Goal: Find contact information: Find contact information

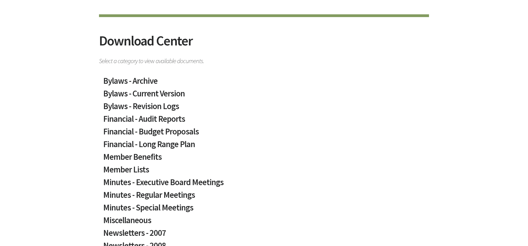
scroll to position [56, 0]
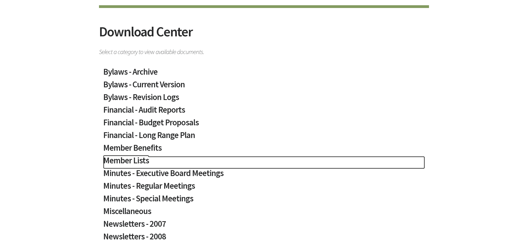
click at [140, 160] on h2 "Member Lists" at bounding box center [264, 162] width 322 height 13
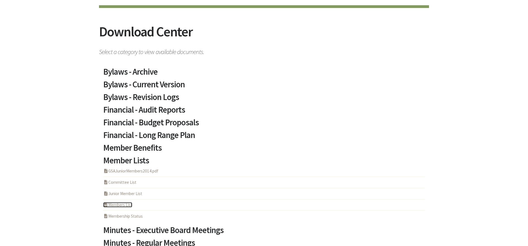
click at [129, 205] on link "PHP Program Members List" at bounding box center [117, 204] width 29 height 5
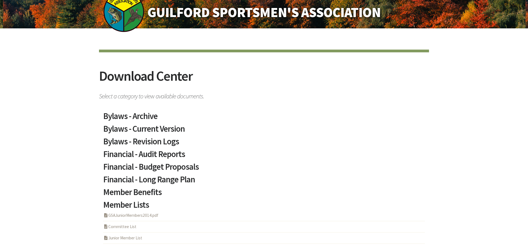
scroll to position [0, 0]
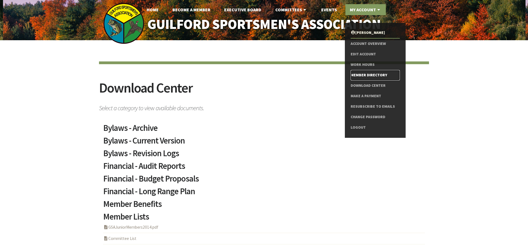
click at [369, 75] on link "Member Directory" at bounding box center [375, 75] width 49 height 10
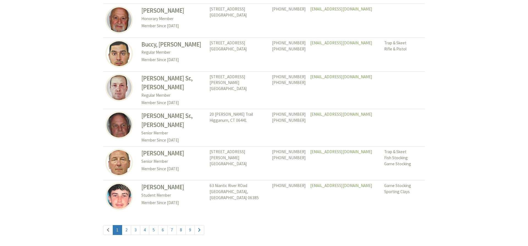
scroll to position [2527, 0]
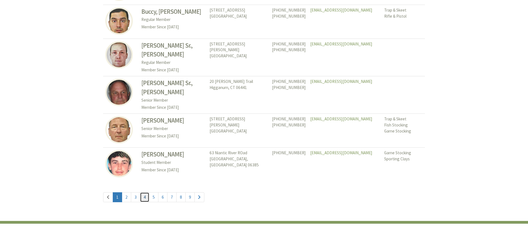
click at [145, 192] on link "4" at bounding box center [144, 197] width 9 height 10
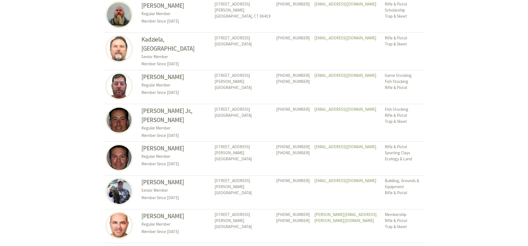
scroll to position [2548, 0]
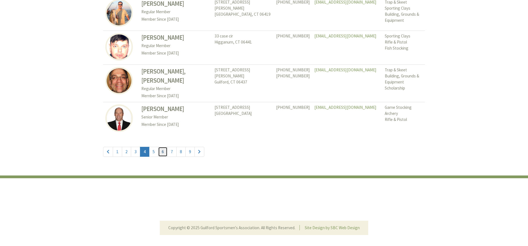
click at [165, 147] on link "6" at bounding box center [162, 152] width 9 height 10
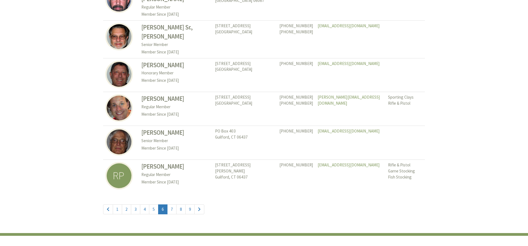
scroll to position [2540, 0]
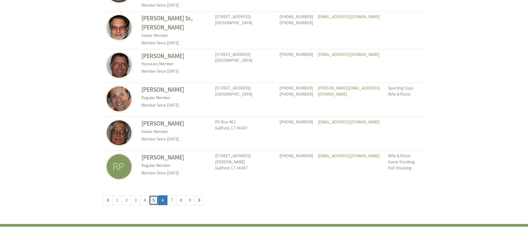
click at [152, 195] on link "5" at bounding box center [153, 200] width 9 height 10
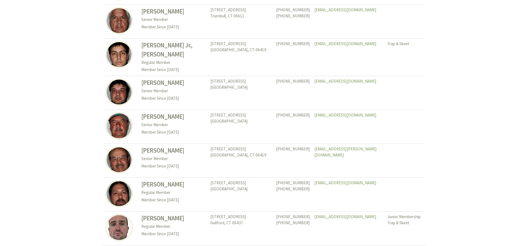
scroll to position [573, 0]
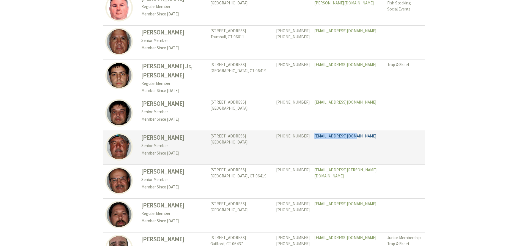
drag, startPoint x: 344, startPoint y: 131, endPoint x: 302, endPoint y: 132, distance: 42.1
click at [312, 132] on td "1245ralph@gmail.com" at bounding box center [348, 148] width 73 height 34
drag, startPoint x: 143, startPoint y: 131, endPoint x: 165, endPoint y: 131, distance: 22.6
click at [165, 133] on h3 "LaFragola, Ralph" at bounding box center [173, 137] width 64 height 9
copy h3 "LaFragola"
